Goal: Information Seeking & Learning: Learn about a topic

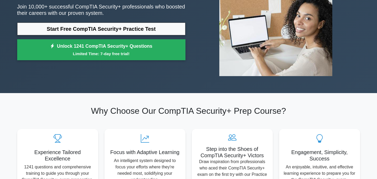
scroll to position [74, 0]
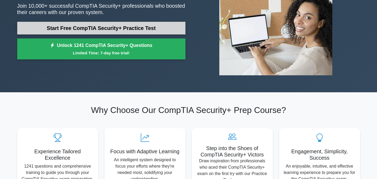
click at [96, 29] on link "Start Free CompTIA Security+ Practice Test" at bounding box center [101, 28] width 168 height 13
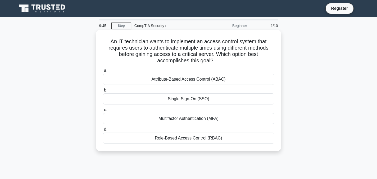
click at [166, 119] on div "Multifactor Authentication (MFA)" at bounding box center [188, 118] width 171 height 11
click at [103, 111] on input "c. Multifactor Authentication (MFA)" at bounding box center [103, 109] width 0 height 3
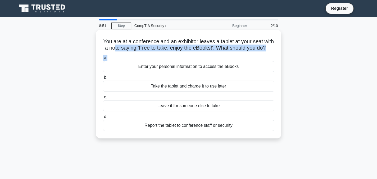
drag, startPoint x: 128, startPoint y: 45, endPoint x: 193, endPoint y: 65, distance: 68.3
click at [193, 65] on div "You are at a conference and an exhibitor leaves a tablet at your seat with a no…" at bounding box center [188, 84] width 181 height 104
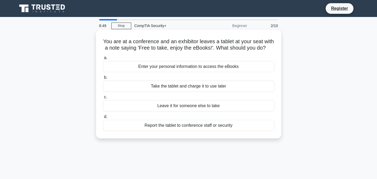
click at [118, 40] on h5 "You are at a conference and an exhibitor leaves a tablet at your seat with a no…" at bounding box center [188, 44] width 172 height 13
click at [193, 131] on div "Report the tablet to conference staff or security" at bounding box center [188, 125] width 171 height 11
click at [103, 118] on input "d. Report the tablet to conference staff or security" at bounding box center [103, 116] width 0 height 3
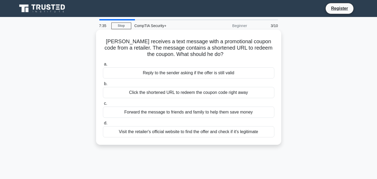
click at [196, 131] on div "Visit the retailer's official website to find the offer and check if it's legit…" at bounding box center [188, 131] width 171 height 11
click at [103, 125] on input "d. Visit the retailer's official website to find the offer and check if it's le…" at bounding box center [103, 122] width 0 height 3
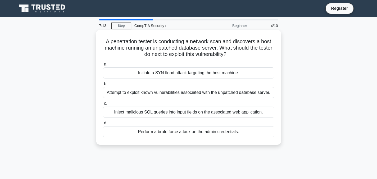
click at [212, 90] on div "Attempt to exploit known vulnerabilities associated with the unpatched database…" at bounding box center [188, 92] width 171 height 11
click at [103, 85] on input "b. Attempt to exploit known vulnerabilities associated with the unpatched datab…" at bounding box center [103, 83] width 0 height 3
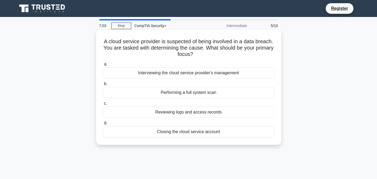
click at [208, 110] on div "Reviewing logs and access records" at bounding box center [188, 111] width 171 height 11
click at [103, 105] on input "c. Reviewing logs and access records" at bounding box center [103, 103] width 0 height 3
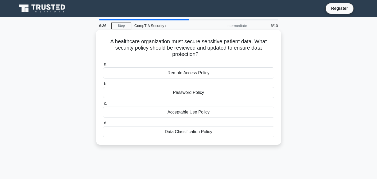
drag, startPoint x: 182, startPoint y: 42, endPoint x: 199, endPoint y: 58, distance: 23.0
click at [199, 58] on div "A healthcare organization must secure sensitive patient data. What security pol…" at bounding box center [188, 87] width 181 height 111
click at [166, 42] on h5 "A healthcare organization must secure sensitive patient data. What security pol…" at bounding box center [188, 48] width 172 height 20
click at [189, 135] on div "Data Classification Policy" at bounding box center [188, 131] width 171 height 11
click at [103, 125] on input "d. Data Classification Policy" at bounding box center [103, 122] width 0 height 3
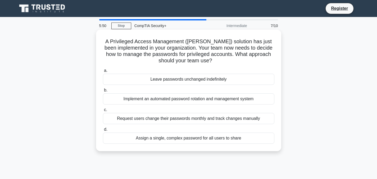
click at [226, 98] on div "Implement an automated password rotation and management system" at bounding box center [188, 98] width 171 height 11
click at [103, 92] on input "b. Implement an automated password rotation and management system" at bounding box center [103, 89] width 0 height 3
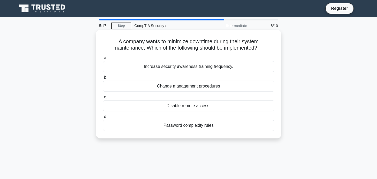
click at [203, 109] on div "Disable remote access." at bounding box center [188, 105] width 171 height 11
click at [103, 99] on input "c. Disable remote access." at bounding box center [103, 96] width 0 height 3
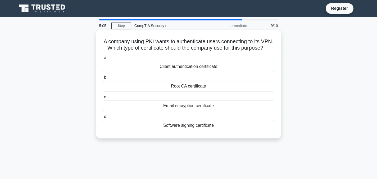
drag, startPoint x: 208, startPoint y: 95, endPoint x: 195, endPoint y: 72, distance: 26.9
click at [195, 72] on div "a. Client authentication certificate b. Root CA certificate c. d." at bounding box center [189, 92] width 178 height 78
click at [231, 47] on h5 "A company using PKI wants to authenticate users connecting to its VPN. Which ty…" at bounding box center [188, 44] width 172 height 13
click at [188, 92] on div "Root CA certificate" at bounding box center [188, 85] width 171 height 11
click at [103, 79] on input "b. Root CA certificate" at bounding box center [103, 77] width 0 height 3
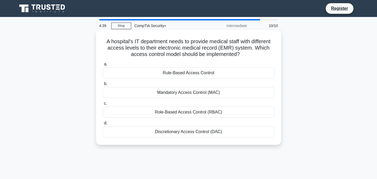
click at [209, 110] on div "Role-Based Access Control (RBAC)" at bounding box center [188, 111] width 171 height 11
click at [103, 105] on input "c. Role-Based Access Control (RBAC)" at bounding box center [103, 103] width 0 height 3
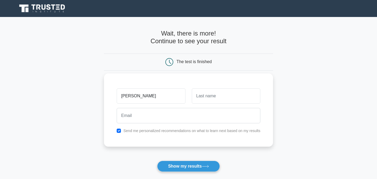
type input "luca"
click at [201, 100] on input "text" at bounding box center [226, 95] width 68 height 15
type input "dob"
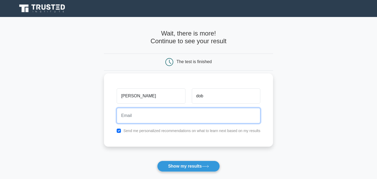
click at [181, 118] on input "email" at bounding box center [189, 115] width 144 height 15
type input "luca.dobre@gmail.com"
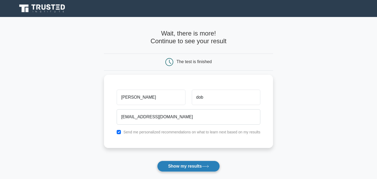
click at [188, 166] on button "Show my results" at bounding box center [188, 165] width 62 height 11
